Goal: Task Accomplishment & Management: Use online tool/utility

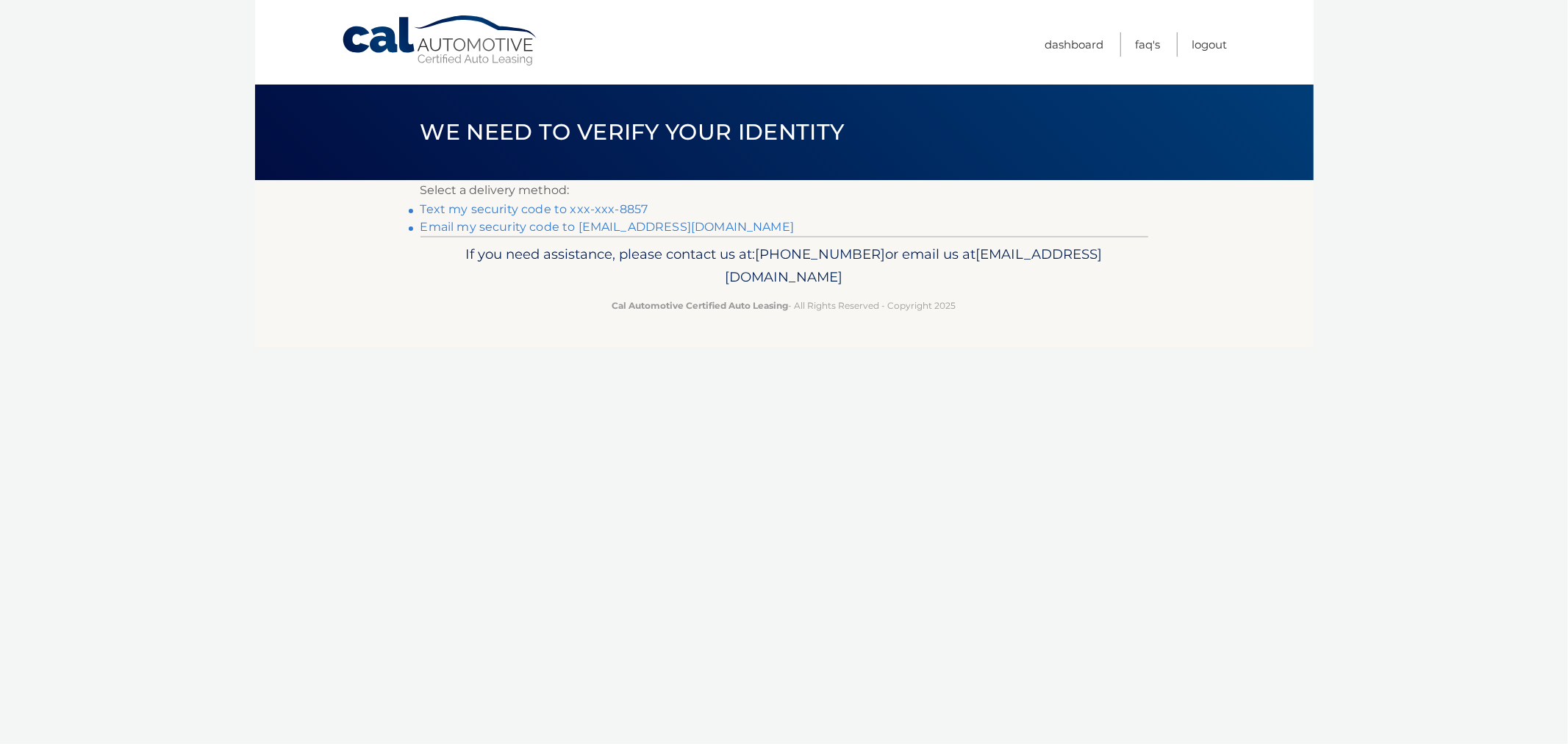
click at [540, 211] on link "Text my security code to xxx-xxx-8857" at bounding box center [534, 209] width 228 height 14
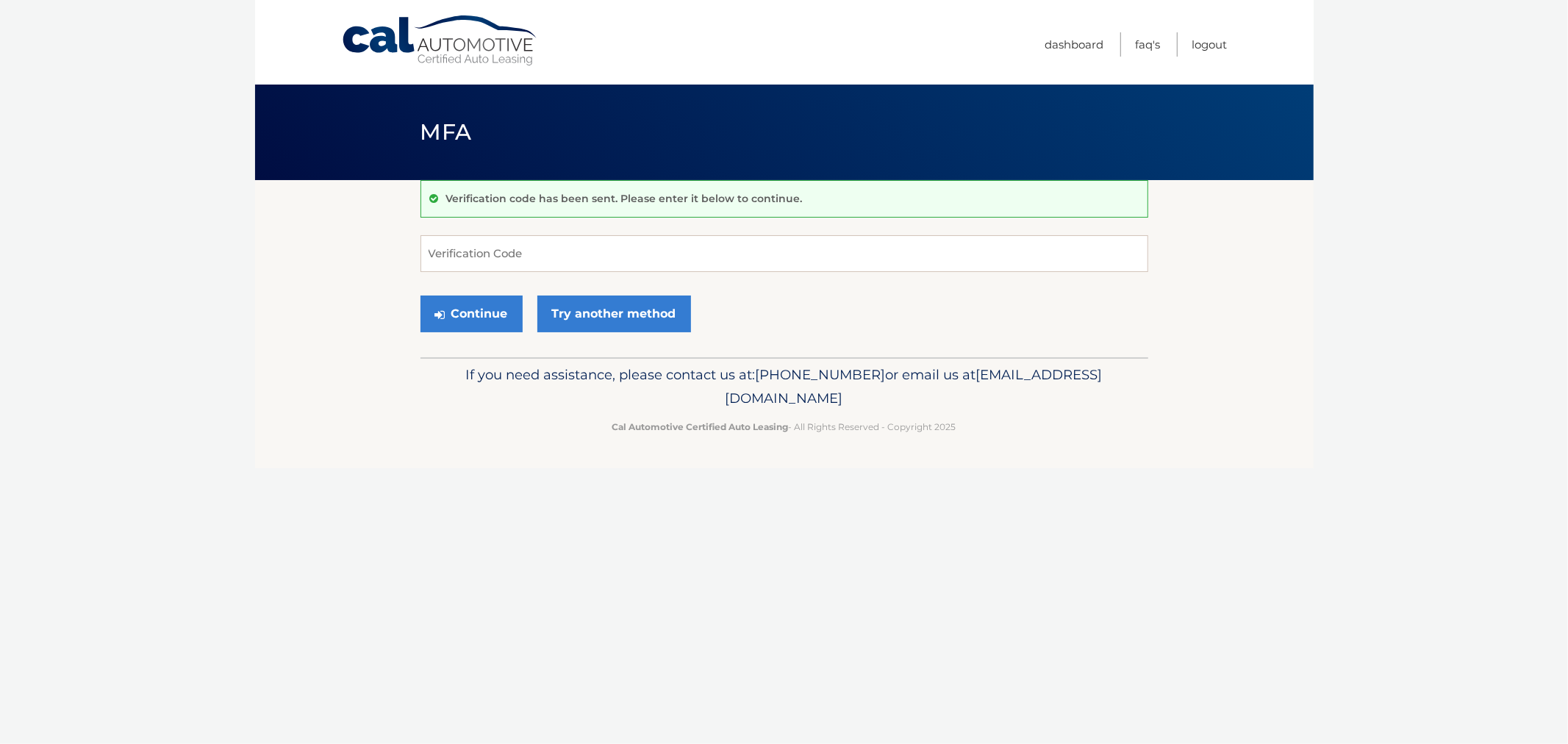
click at [527, 255] on input "Verification Code" at bounding box center [784, 254] width 727 height 37
type input "827496"
click at [421, 296] on button "Continue" at bounding box center [472, 314] width 102 height 37
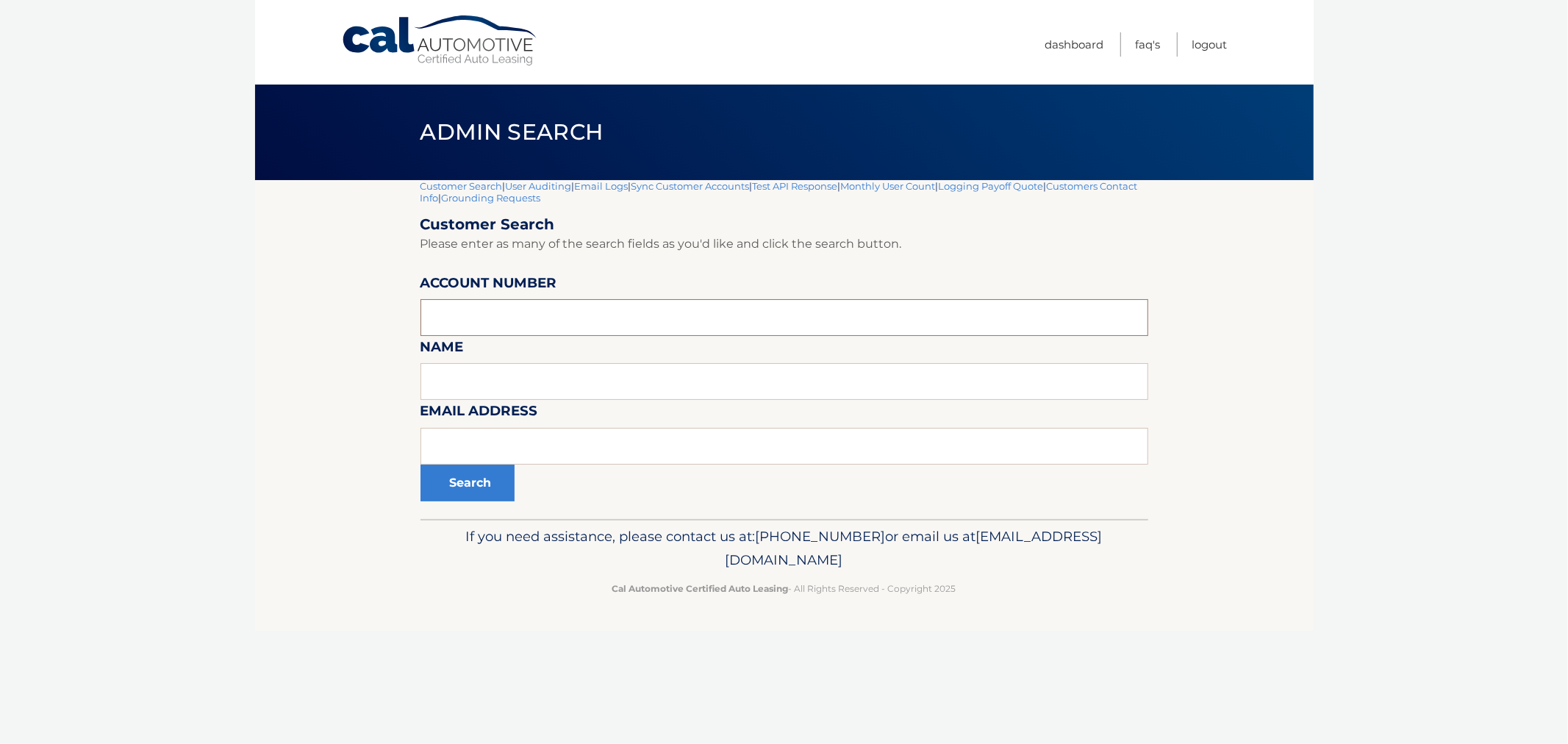
click at [640, 314] on input "text" at bounding box center [784, 317] width 727 height 37
paste input "3148513312"
type input "3148513312"
drag, startPoint x: 541, startPoint y: 334, endPoint x: 311, endPoint y: 320, distance: 230.4
click at [311, 320] on section "Customer Search | User Auditing | Email Logs | Sync Customer Accounts | Test AP…" at bounding box center [784, 349] width 1059 height 339
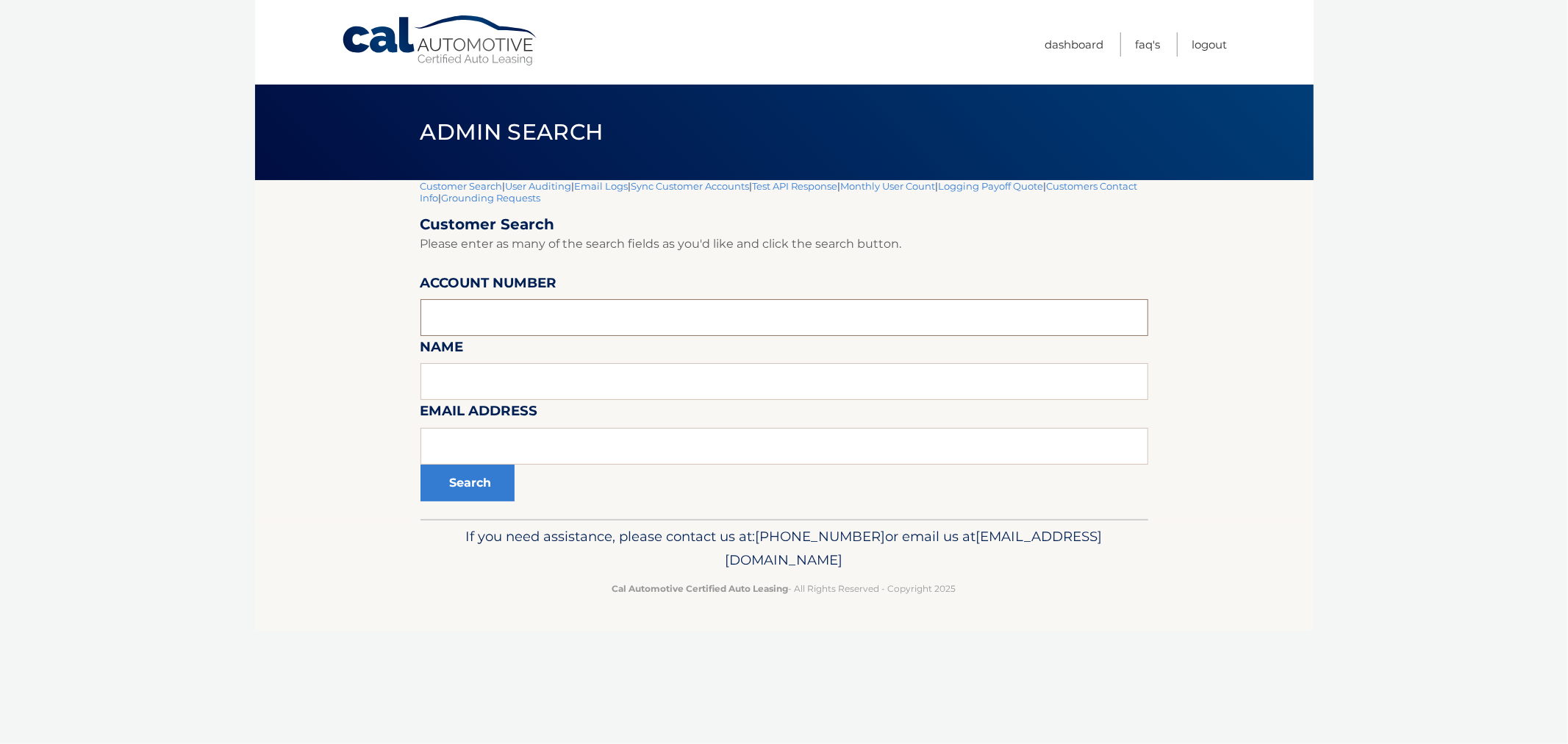
click at [550, 326] on input "text" at bounding box center [784, 317] width 727 height 37
type input "44455775824"
click at [421, 465] on button "Search" at bounding box center [468, 484] width 94 height 37
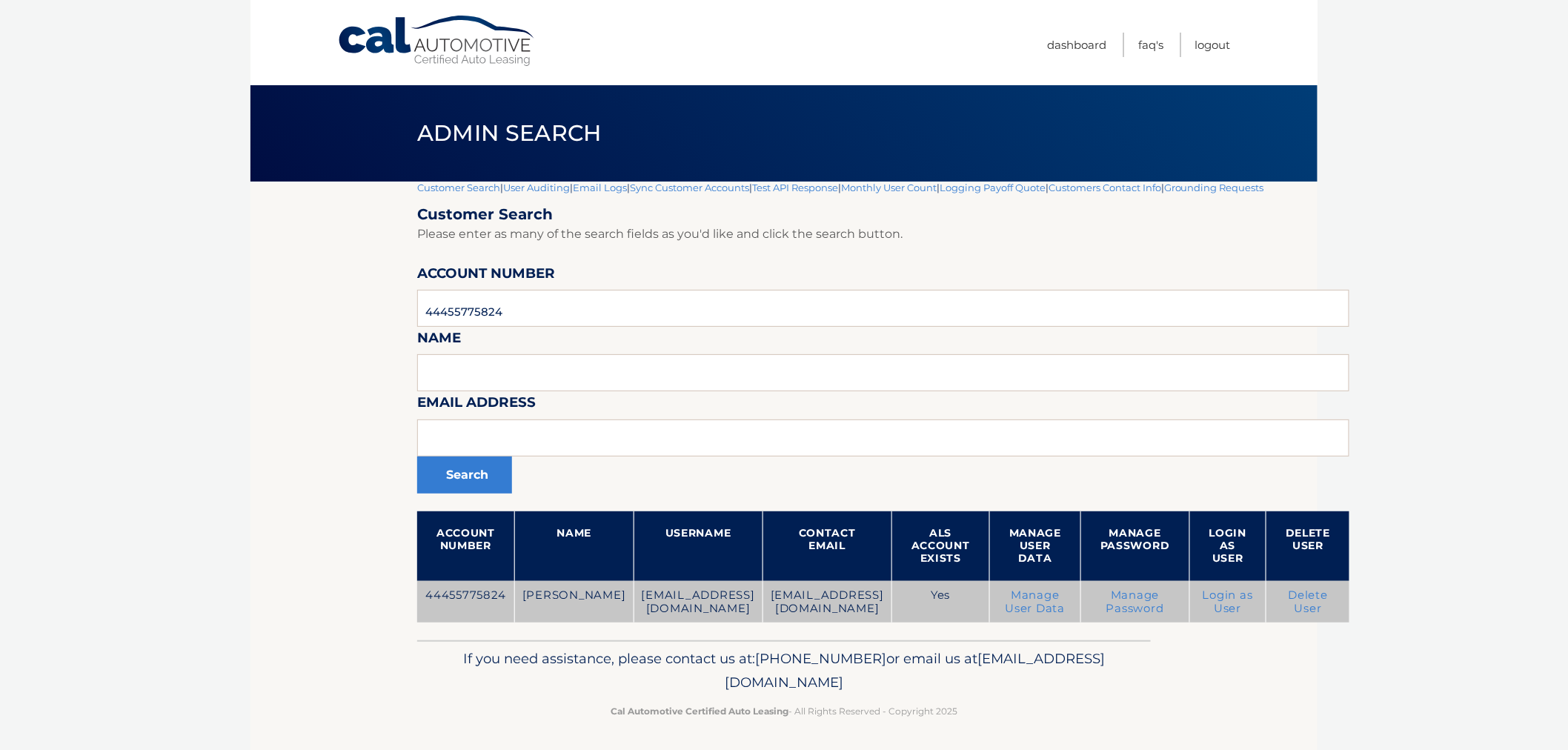
click at [1266, 610] on td "Login as User" at bounding box center [1228, 603] width 77 height 43
click at [1253, 605] on link "Login as User" at bounding box center [1228, 602] width 50 height 27
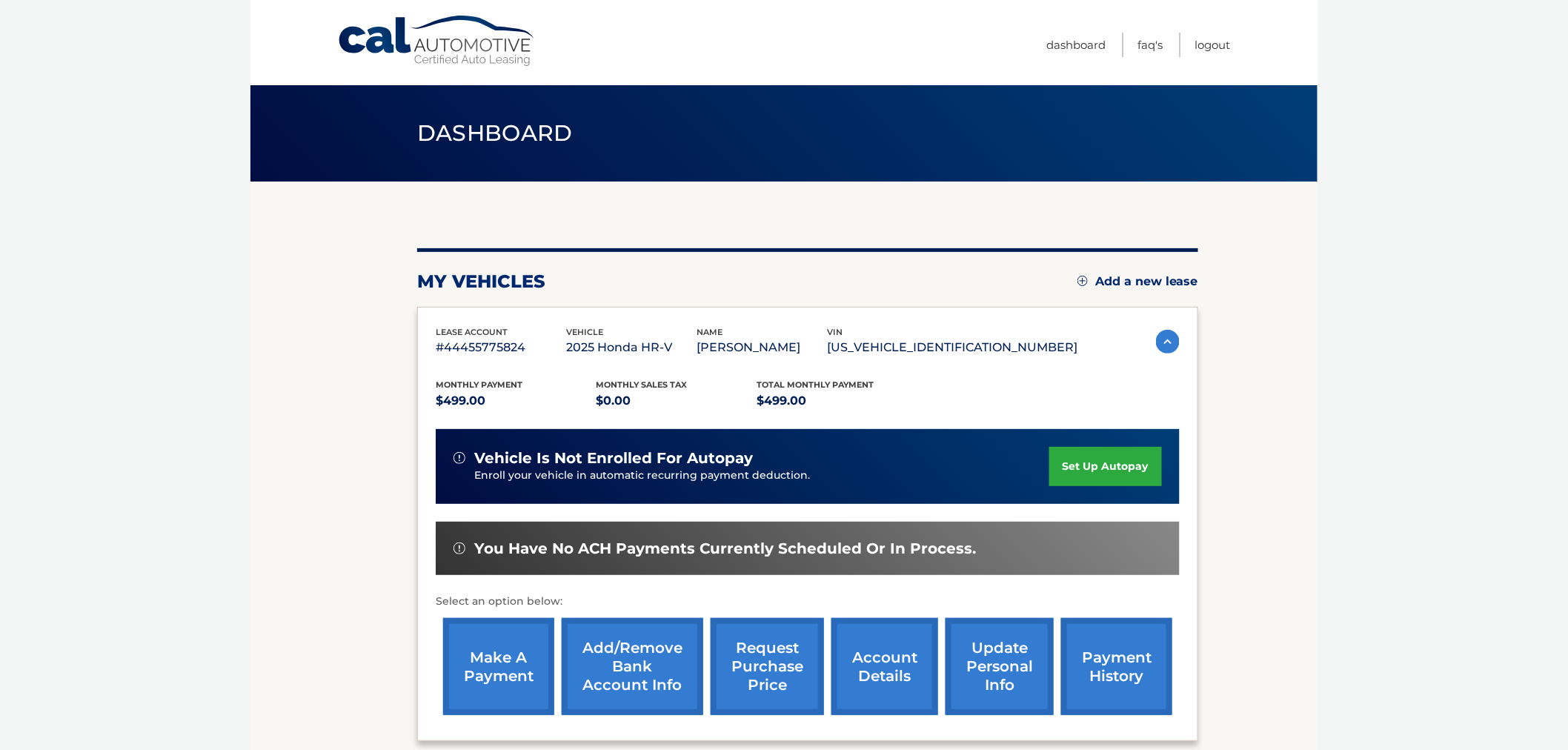
click at [777, 698] on link "request purchase price" at bounding box center [767, 667] width 113 height 97
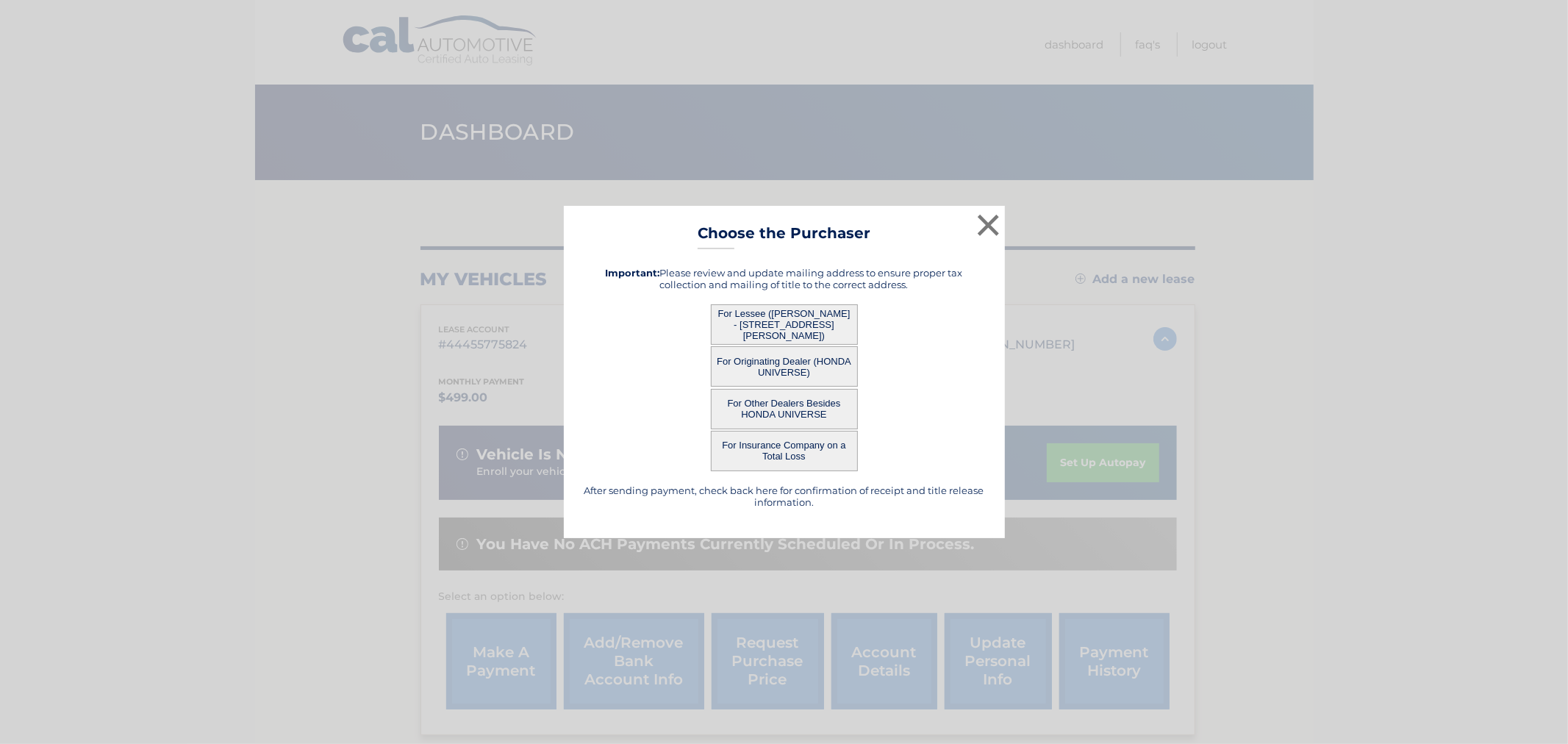
click at [776, 312] on button "For Lessee ([PERSON_NAME] - [STREET_ADDRESS][PERSON_NAME])" at bounding box center [784, 325] width 147 height 40
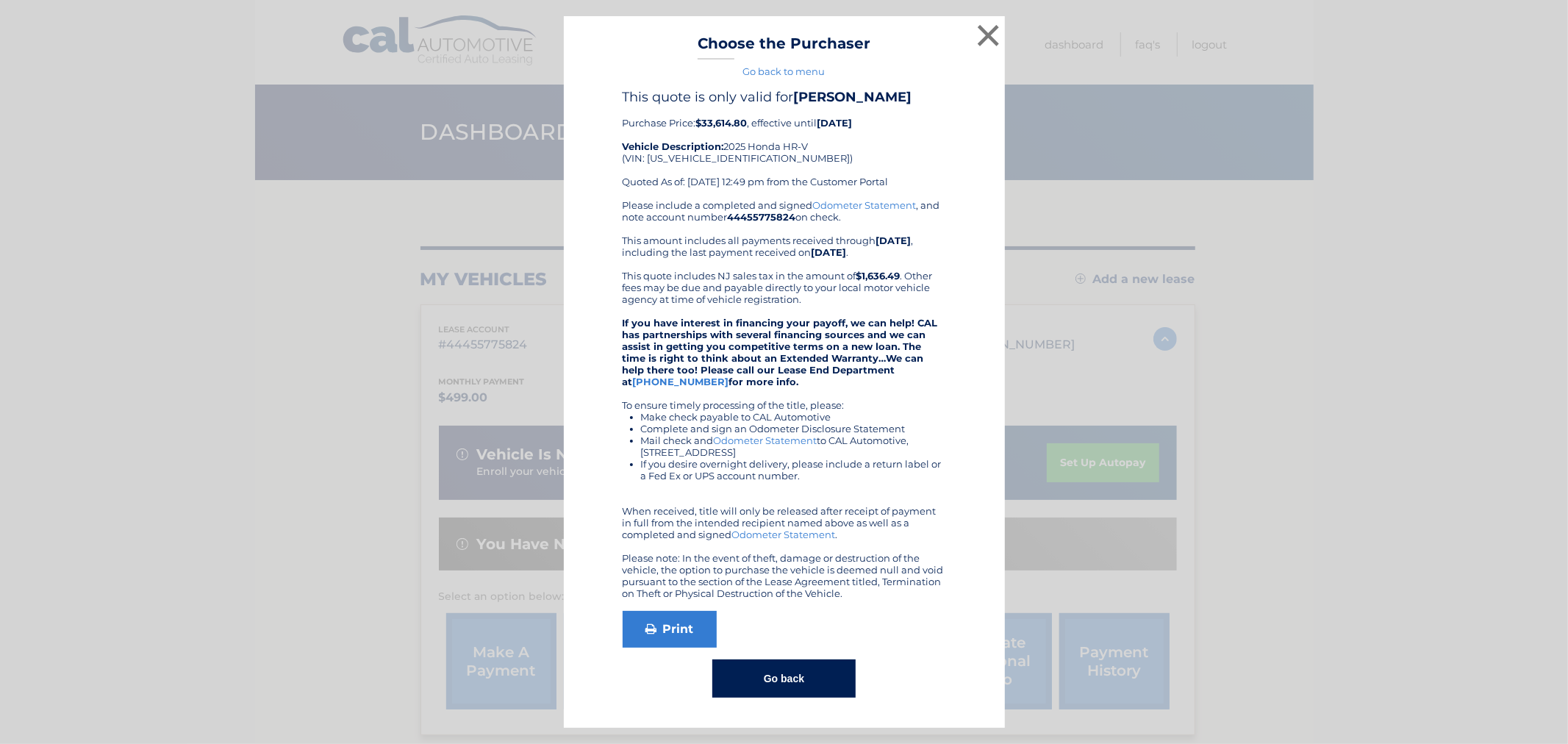
click at [789, 678] on button "Go back" at bounding box center [783, 679] width 143 height 38
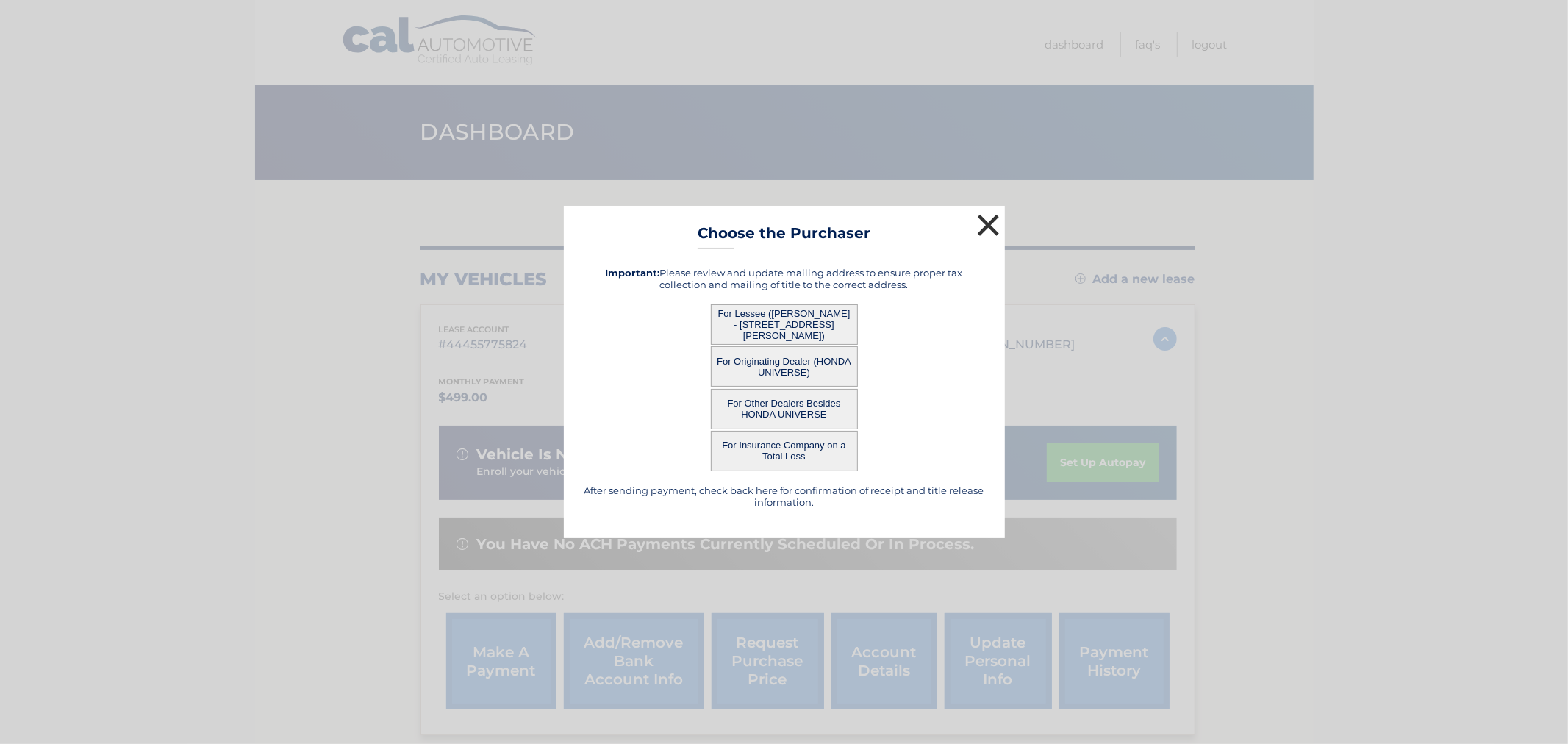
click at [982, 230] on button "×" at bounding box center [989, 225] width 30 height 30
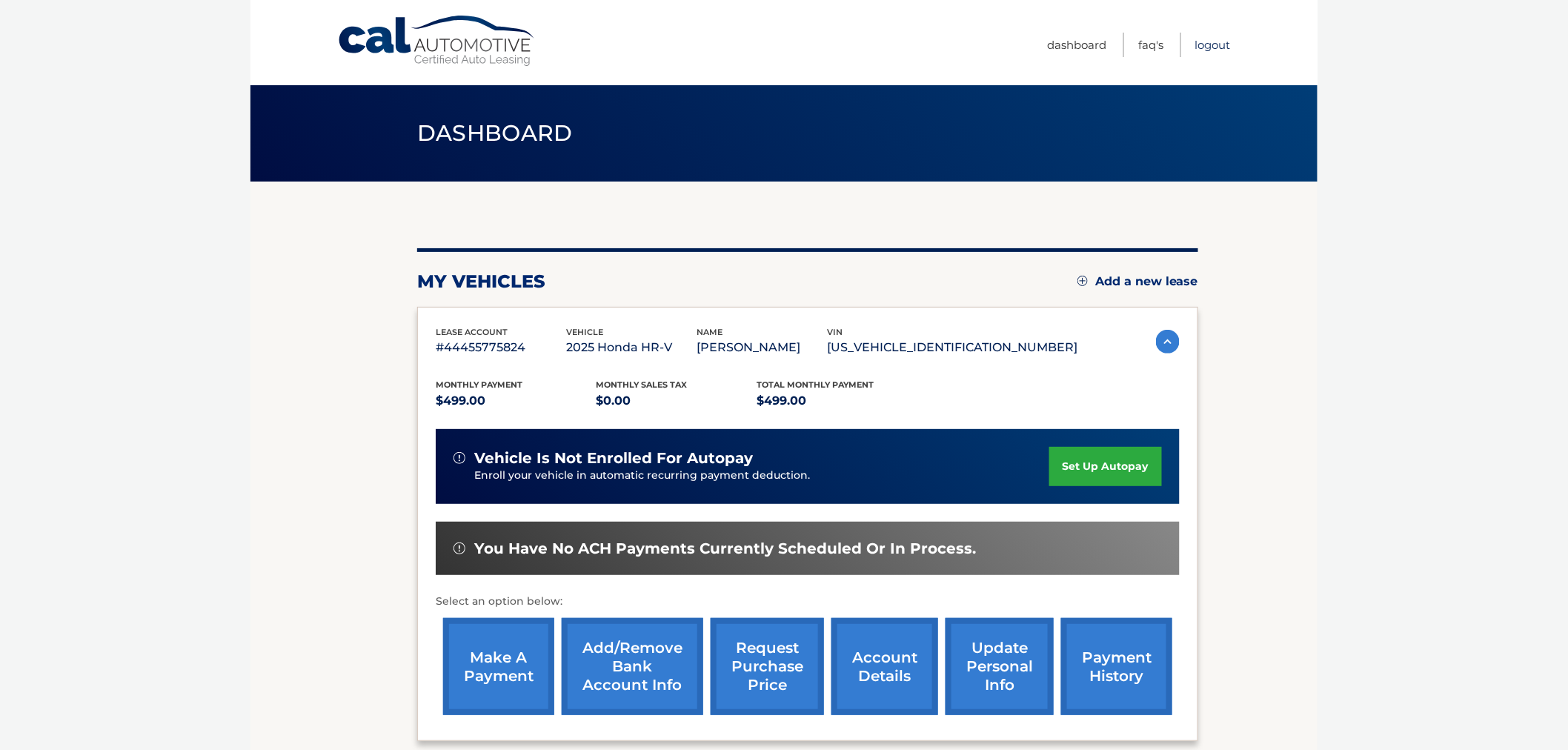
click at [1202, 45] on link "Logout" at bounding box center [1213, 45] width 36 height 24
